Goal: Communication & Community: Participate in discussion

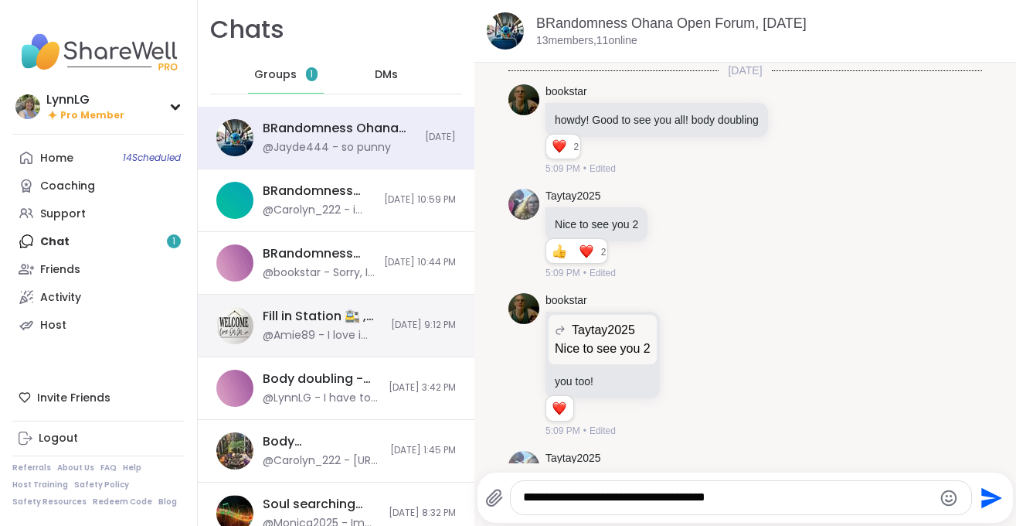
scroll to position [10149, 0]
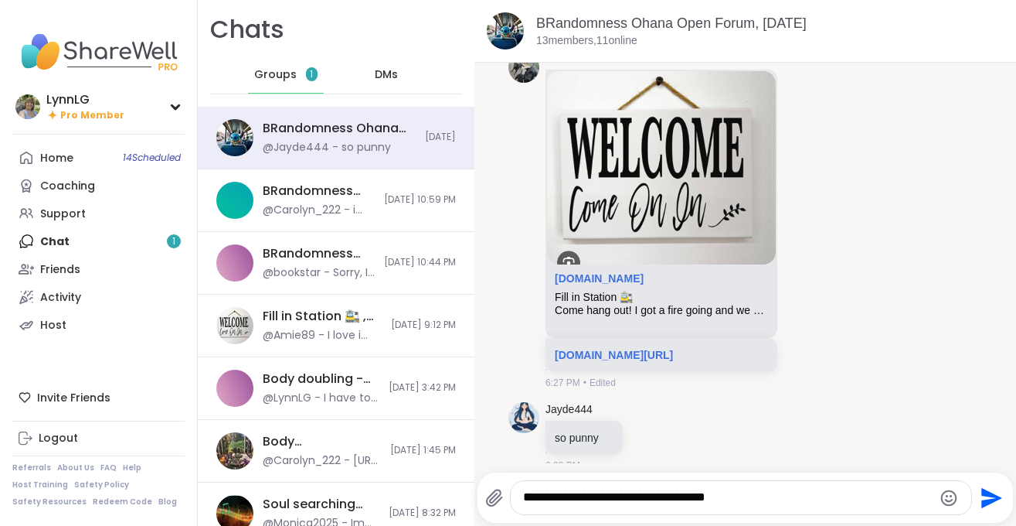
click at [264, 75] on span "Groups" at bounding box center [275, 74] width 43 height 15
click at [294, 64] on div "Groups 1" at bounding box center [286, 74] width 76 height 37
click at [751, 498] on textarea "**********" at bounding box center [728, 497] width 410 height 16
type textarea "**********"
click at [988, 491] on icon "Send" at bounding box center [990, 497] width 25 height 25
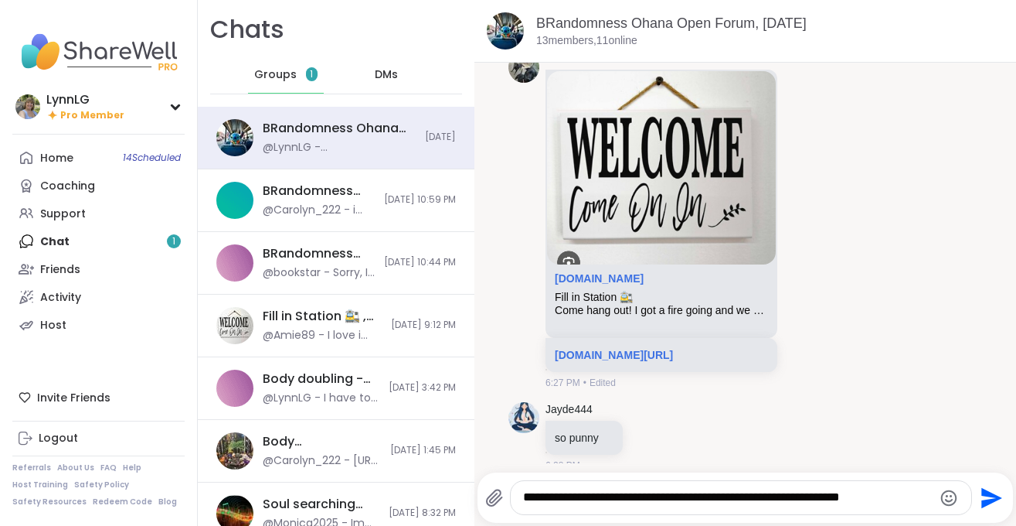
scroll to position [10248, 0]
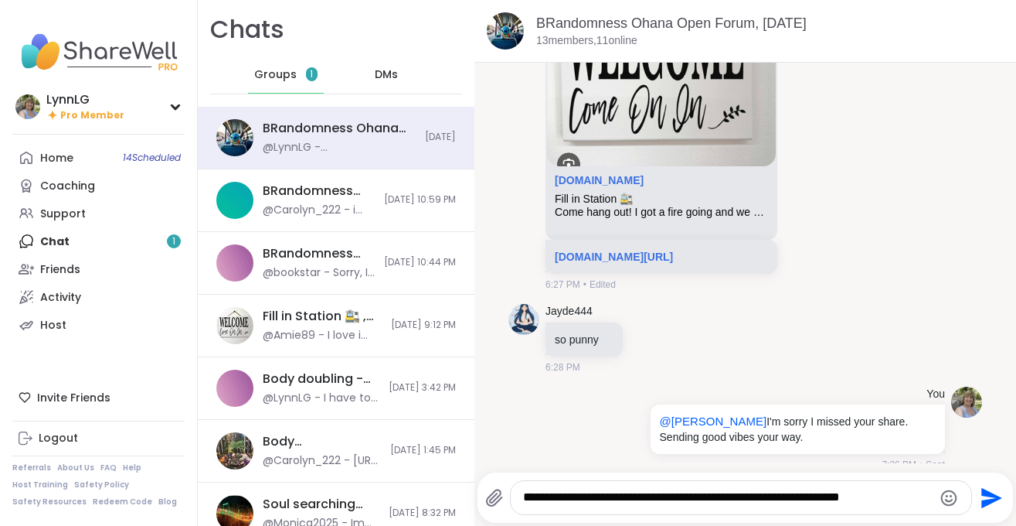
click at [90, 235] on div "Home 14 Scheduled Coaching Support Chat 1 Friends Activity Host" at bounding box center [98, 241] width 172 height 195
click at [124, 240] on div "Home 14 Scheduled Coaching Support Chat 1 Friends Activity Host" at bounding box center [98, 241] width 172 height 195
click at [277, 71] on span "Groups" at bounding box center [275, 74] width 43 height 15
click at [69, 213] on div "Support" at bounding box center [63, 213] width 46 height 15
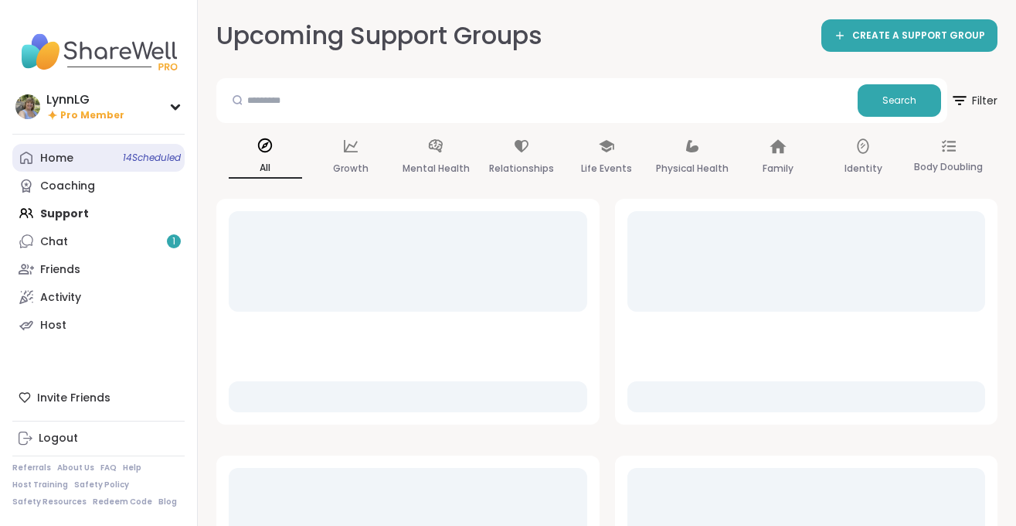
click at [128, 155] on span "14 Scheduled" at bounding box center [152, 157] width 58 height 12
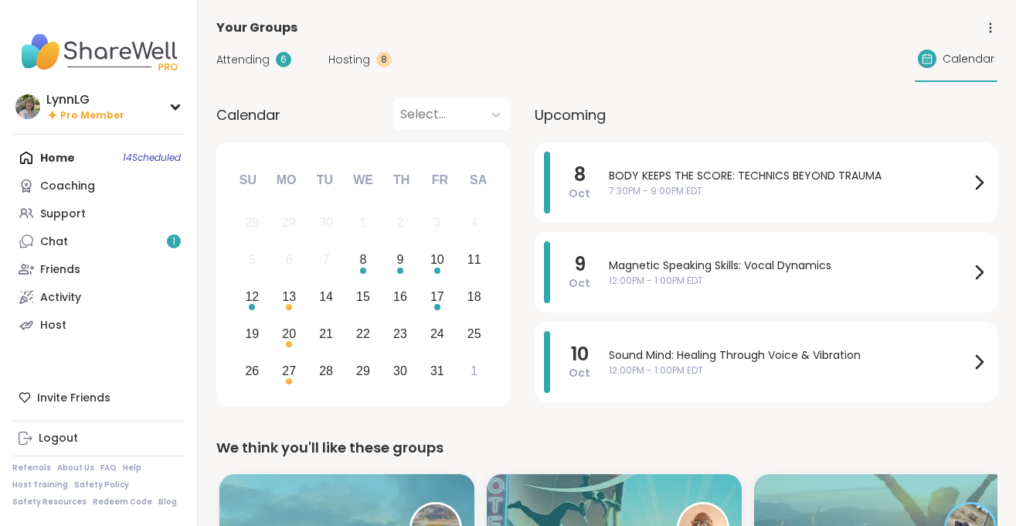
click at [814, 192] on span "7:30PM - 9:00PM EDT" at bounding box center [789, 191] width 361 height 14
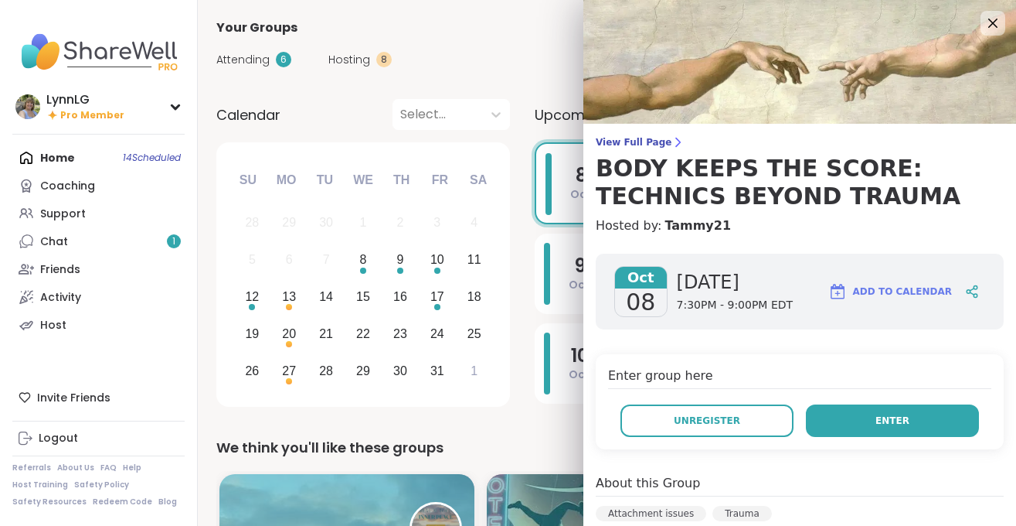
click at [878, 426] on button "Enter" at bounding box center [892, 420] width 173 height 32
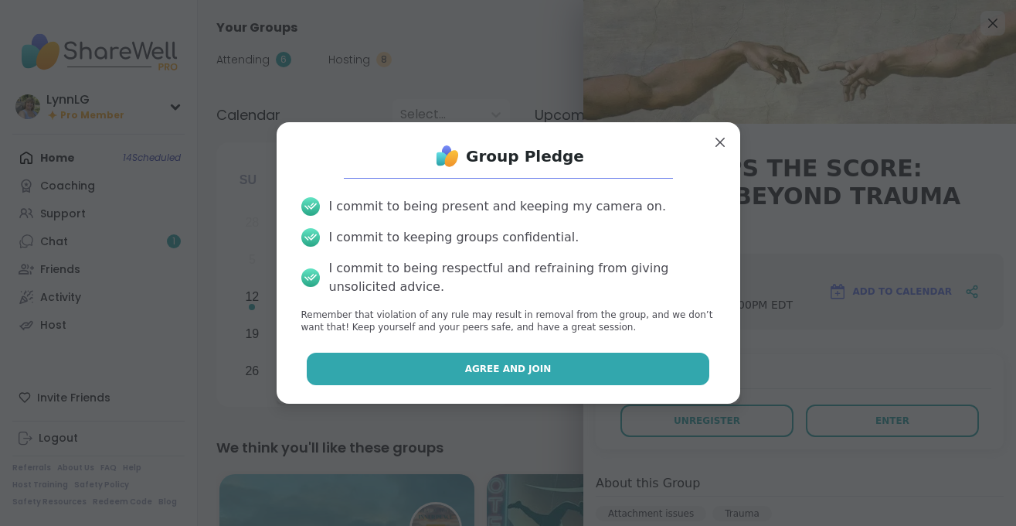
click at [529, 369] on span "Agree and Join" at bounding box center [508, 369] width 87 height 14
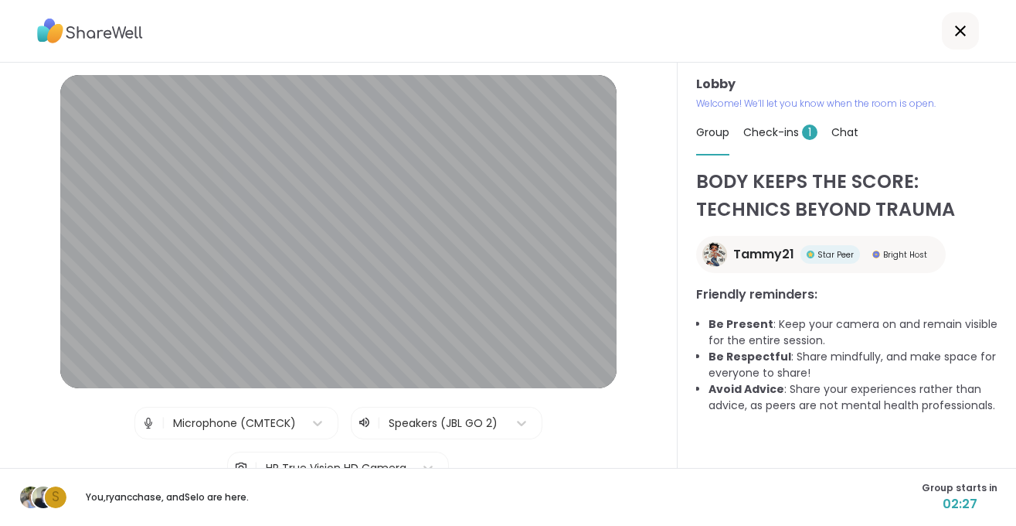
click at [774, 131] on span "Check-ins 1" at bounding box center [781, 131] width 74 height 15
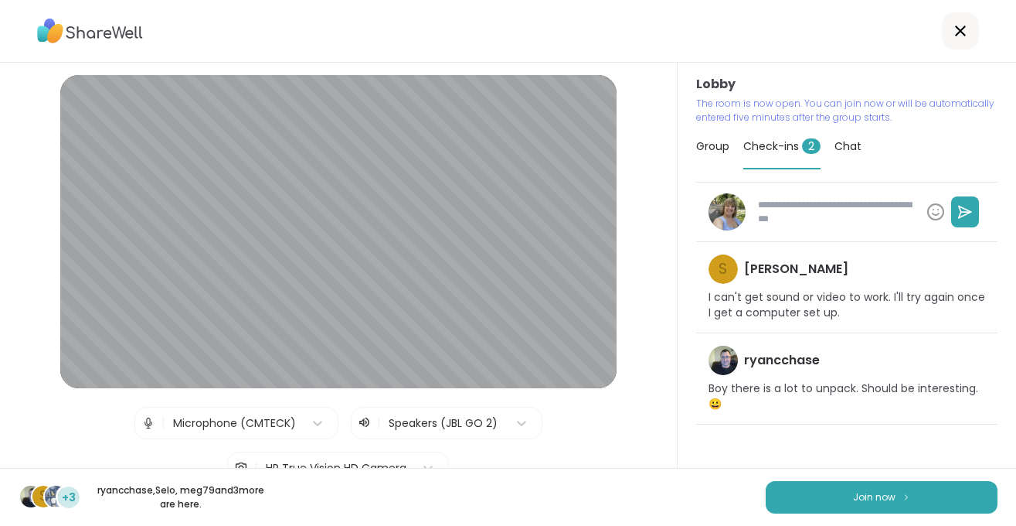
type textarea "*"
click at [958, 27] on icon at bounding box center [960, 31] width 11 height 11
